Goal: Navigation & Orientation: Find specific page/section

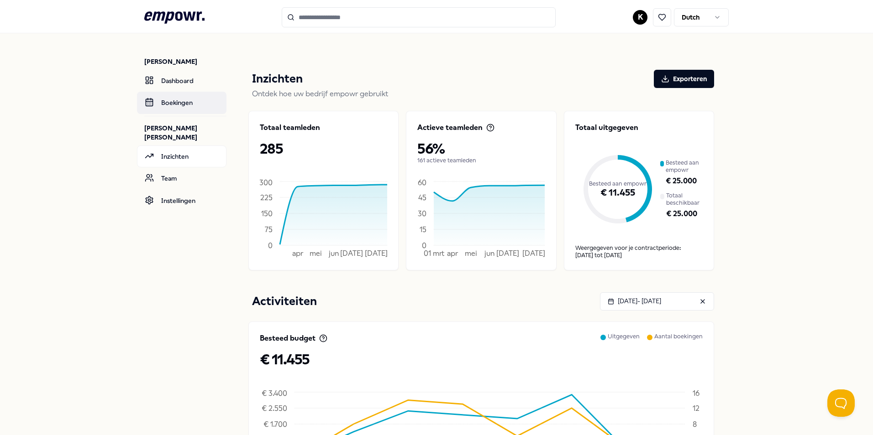
click at [163, 102] on link "Boekingen" at bounding box center [181, 103] width 89 height 22
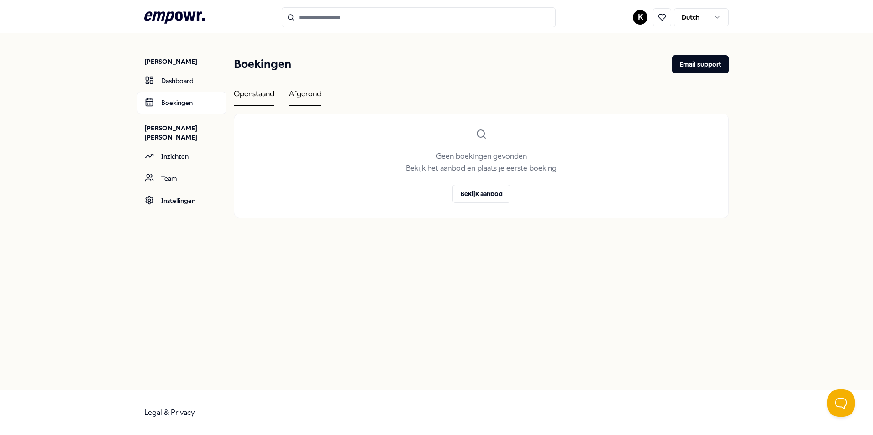
click at [316, 96] on div "Afgerond" at bounding box center [305, 97] width 32 height 18
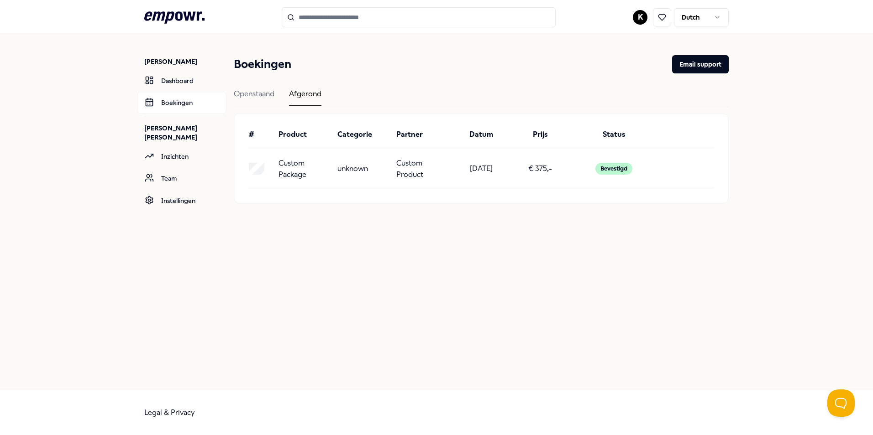
click at [302, 162] on p "Custom Package" at bounding box center [304, 168] width 52 height 23
click at [247, 96] on div "Openstaand" at bounding box center [254, 97] width 41 height 18
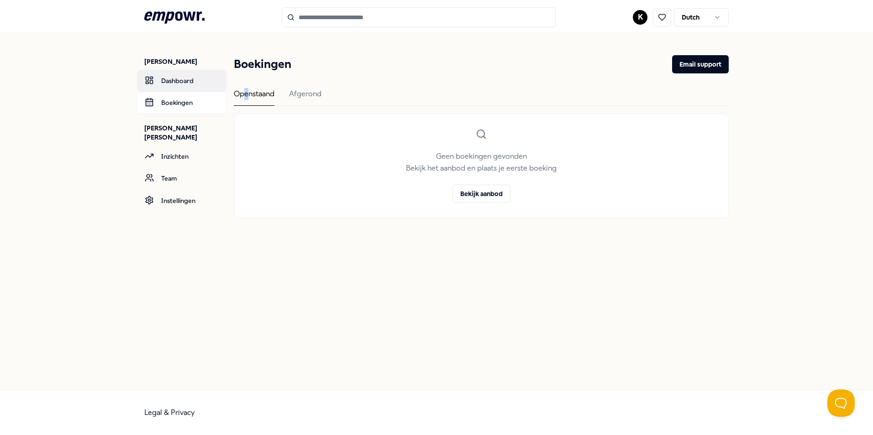
drag, startPoint x: 247, startPoint y: 96, endPoint x: 184, endPoint y: 83, distance: 64.0
click at [184, 83] on link "Dashboard" at bounding box center [181, 81] width 89 height 22
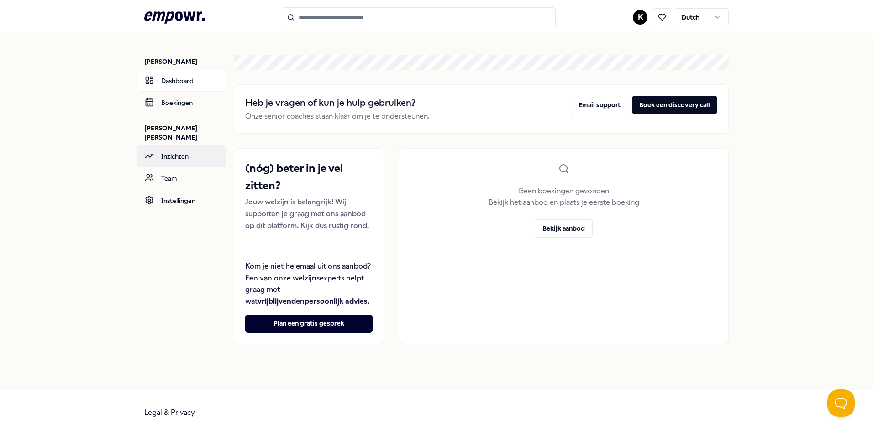
click at [173, 146] on link "Inzichten" at bounding box center [181, 157] width 89 height 22
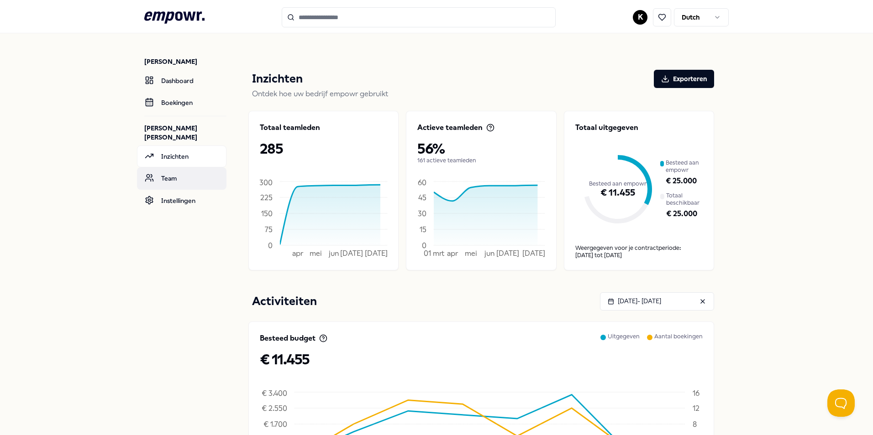
click at [159, 168] on link "Team" at bounding box center [181, 179] width 89 height 22
